Goal: Task Accomplishment & Management: Manage account settings

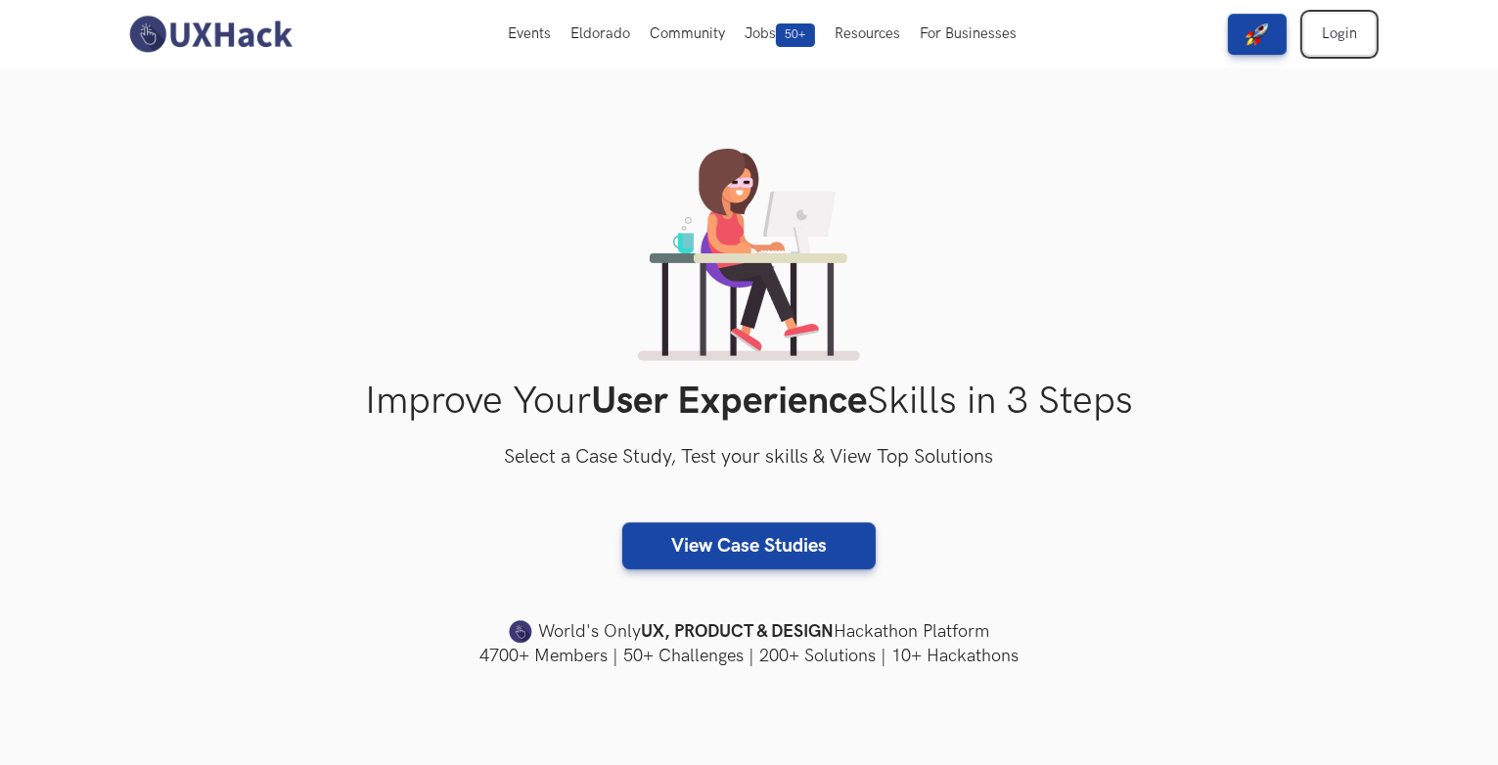
click at [1334, 24] on link "Login" at bounding box center [1339, 34] width 70 height 41
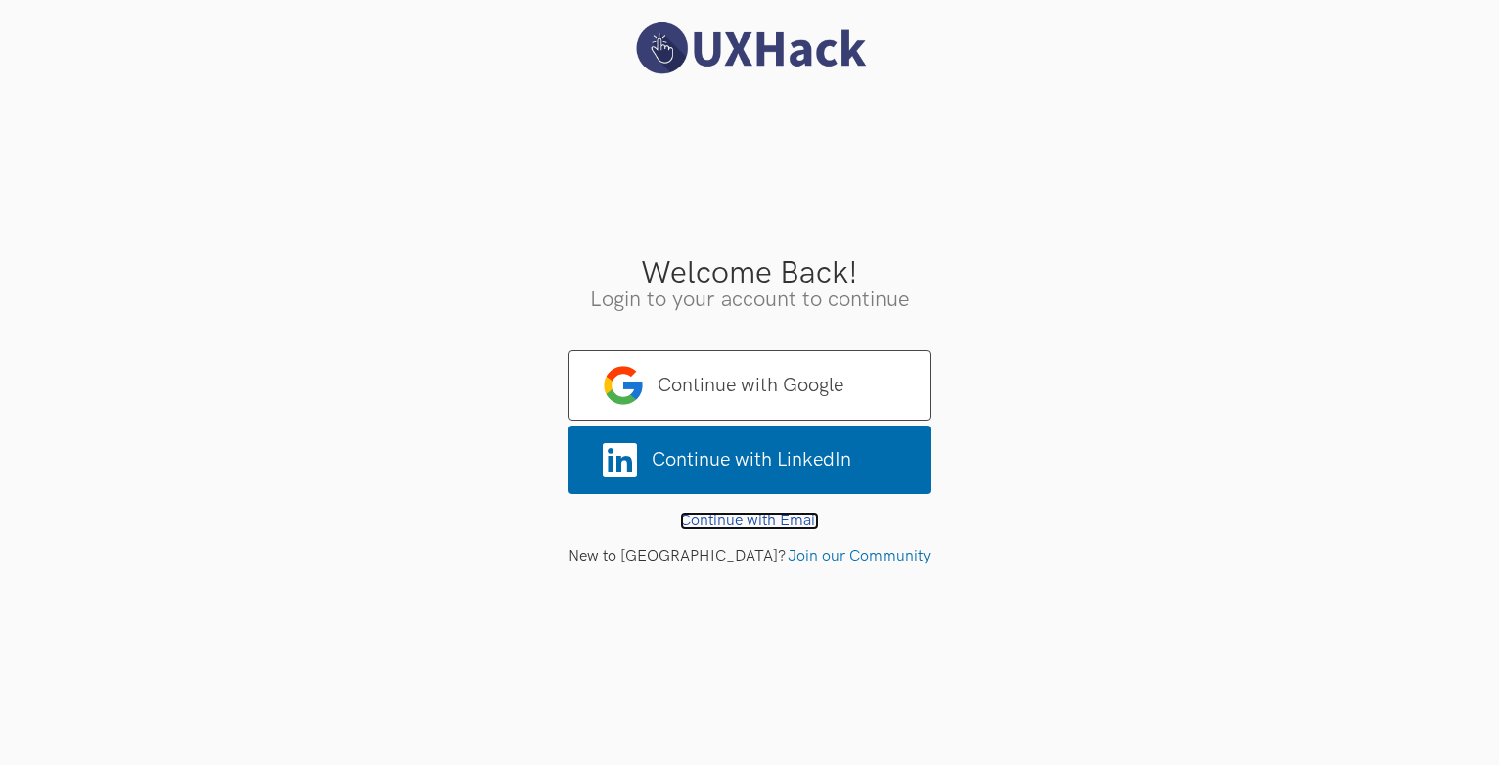
click at [707, 520] on link "Continue with Email" at bounding box center [749, 521] width 139 height 19
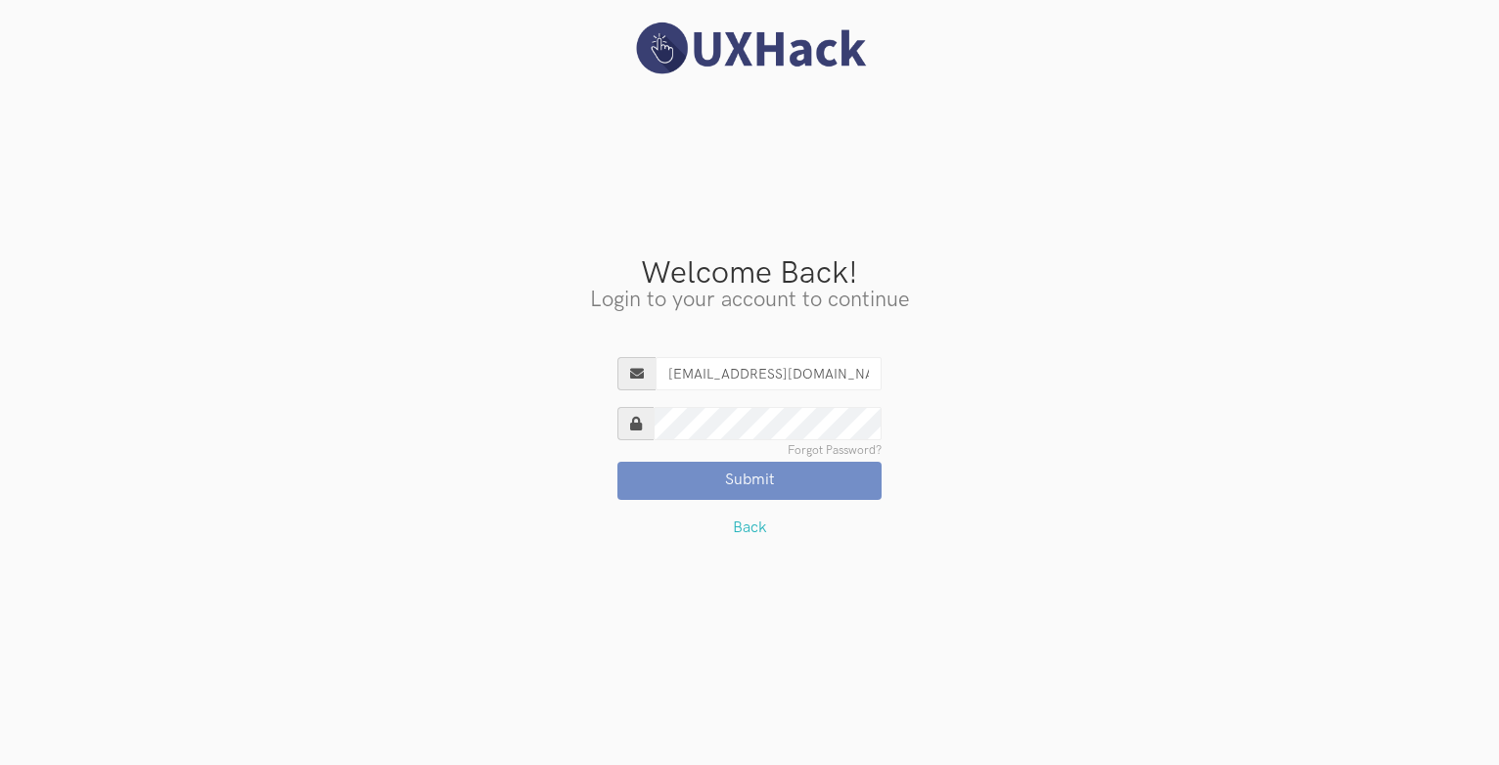
type input "nishith83@outlook.com"
click at [617, 462] on button "Submit" at bounding box center [749, 480] width 264 height 37
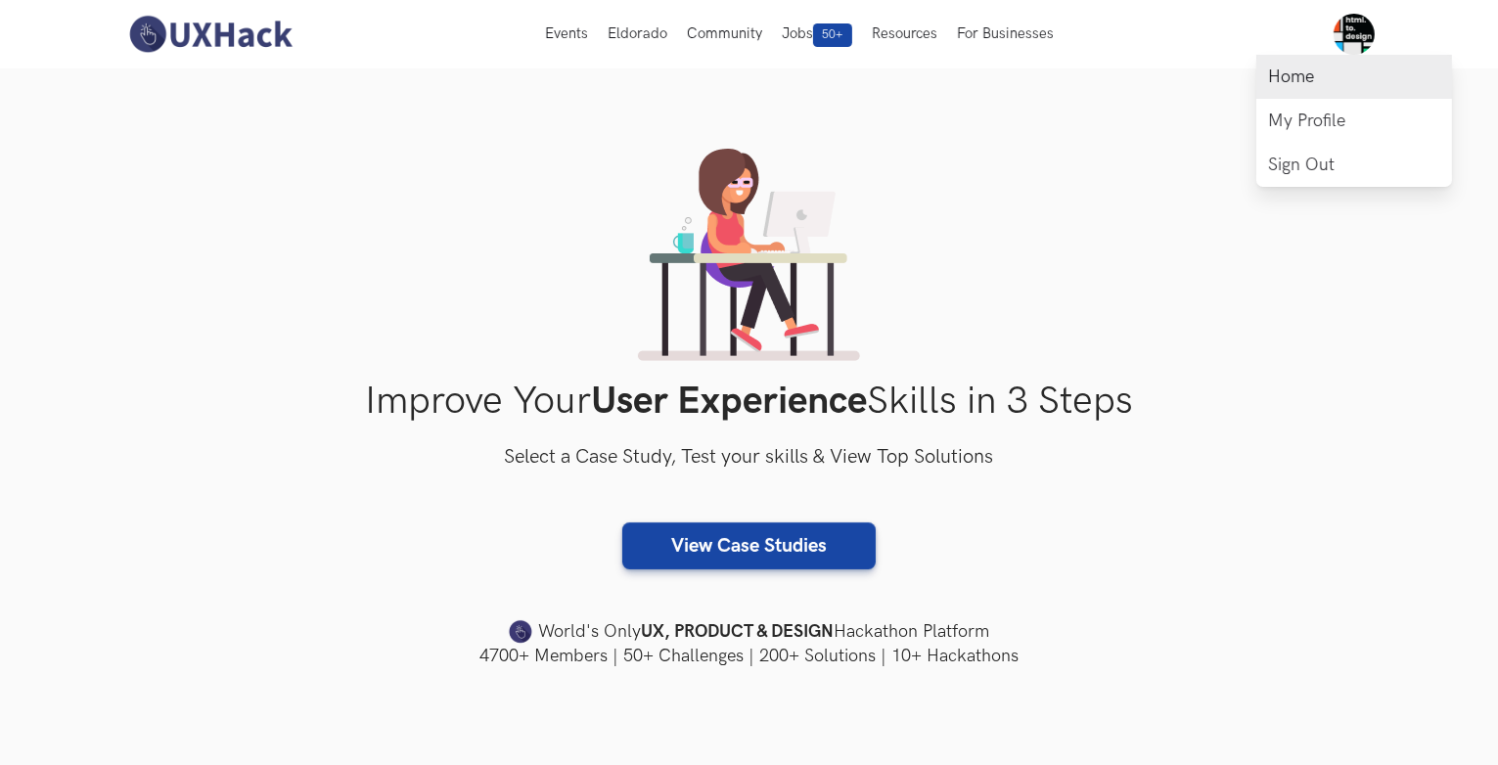
click at [1332, 78] on link "Home" at bounding box center [1354, 77] width 196 height 44
